Goal: Find specific page/section: Find specific page/section

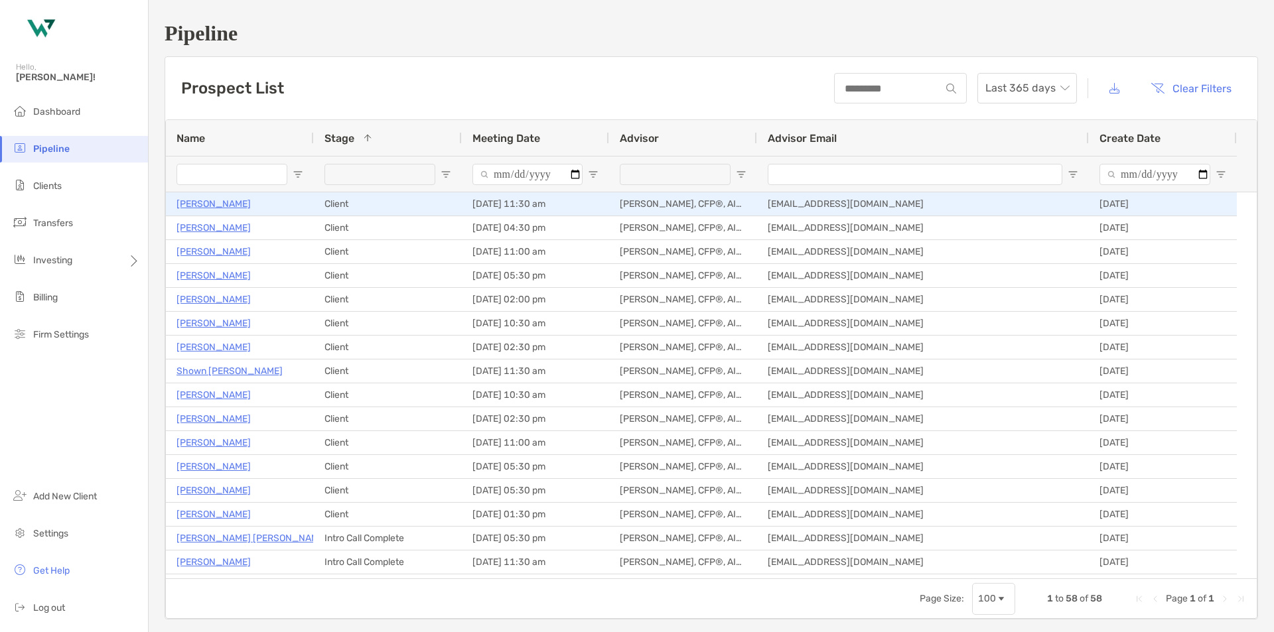
click at [213, 203] on p "Gina Lincicum" at bounding box center [214, 204] width 74 height 17
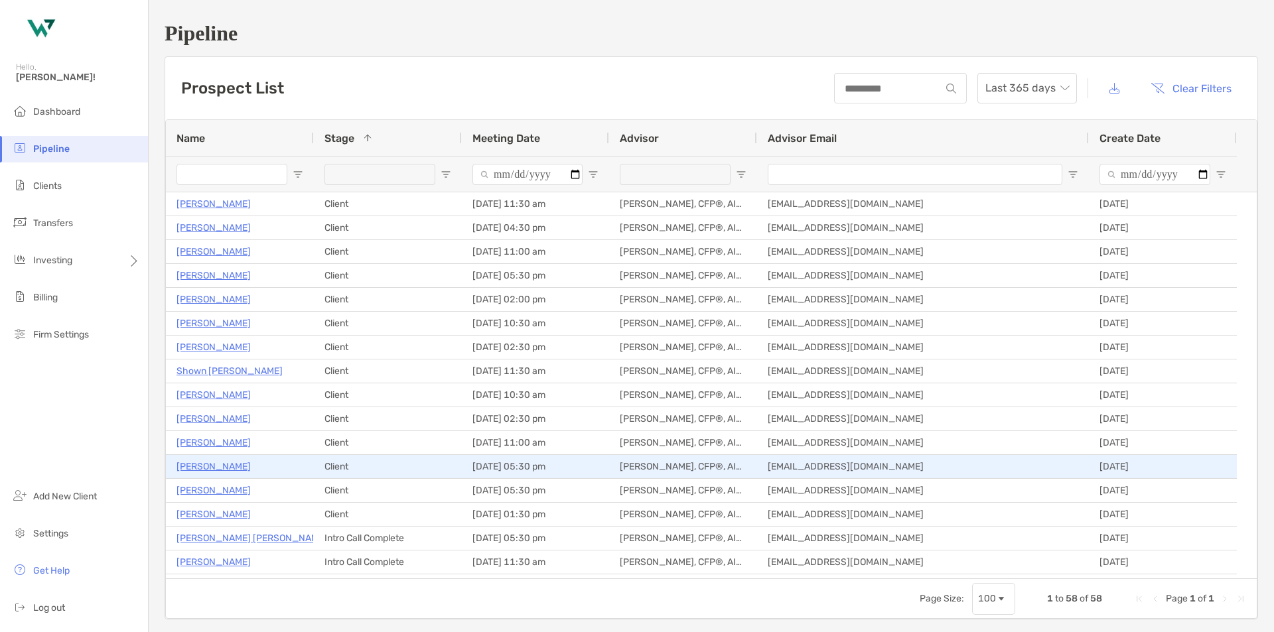
click at [220, 463] on p "[PERSON_NAME]" at bounding box center [214, 467] width 74 height 17
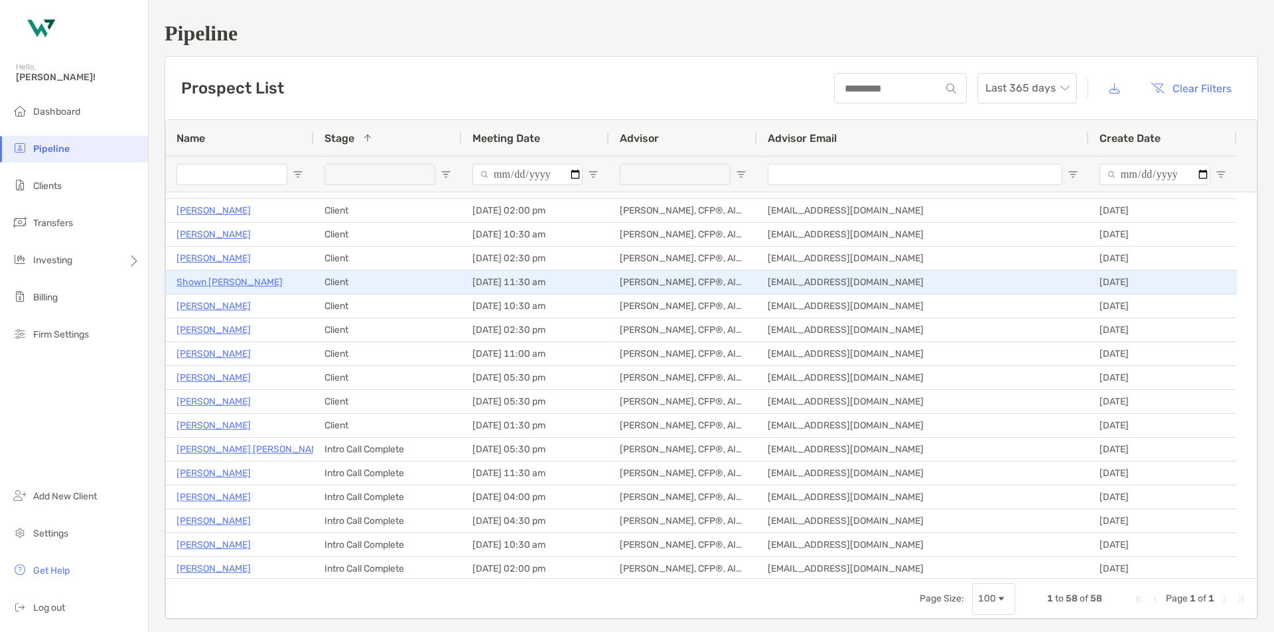
scroll to position [199, 0]
